Goal: Task Accomplishment & Management: Use online tool/utility

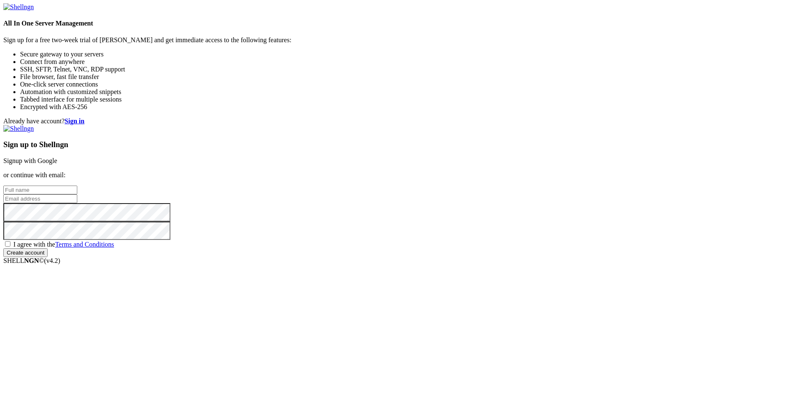
click at [57, 157] on link "Signup with Google" at bounding box center [30, 160] width 54 height 7
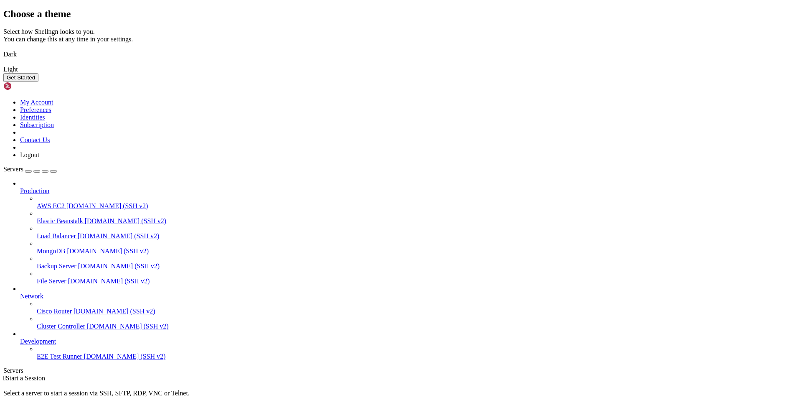
click at [3, 49] on img at bounding box center [3, 49] width 0 height 0
click at [38, 82] on button "Get Started" at bounding box center [20, 77] width 35 height 9
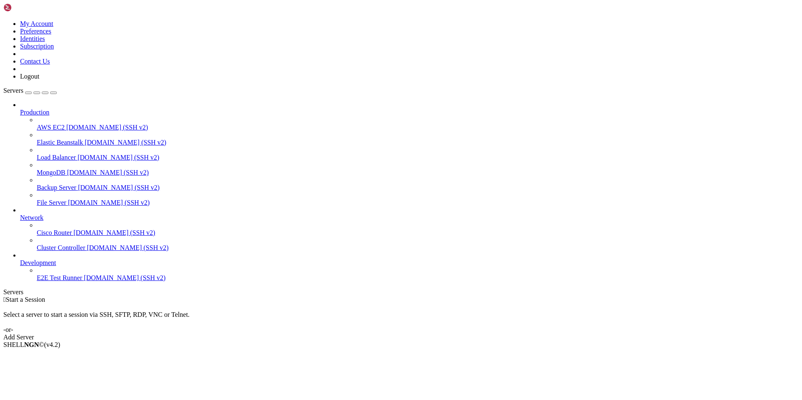
click at [469, 334] on link "Add Server" at bounding box center [401, 338] width 796 height 8
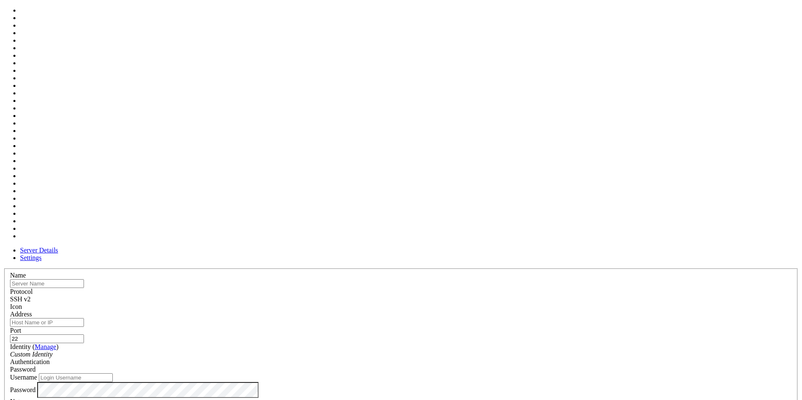
click at [504, 311] on div at bounding box center [401, 311] width 782 height 0
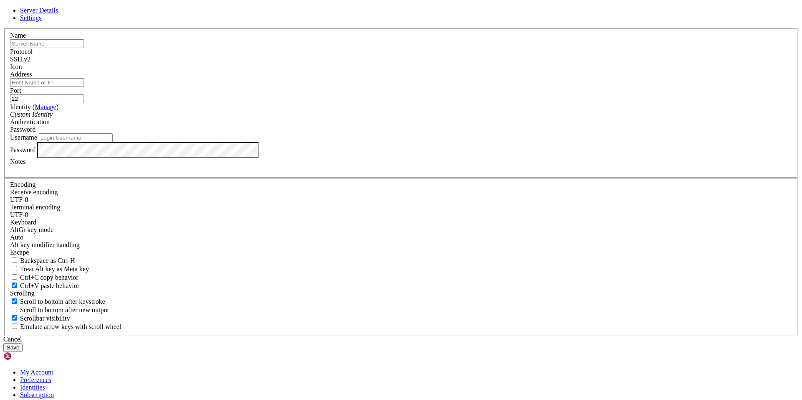
click at [504, 71] on div at bounding box center [401, 71] width 782 height 0
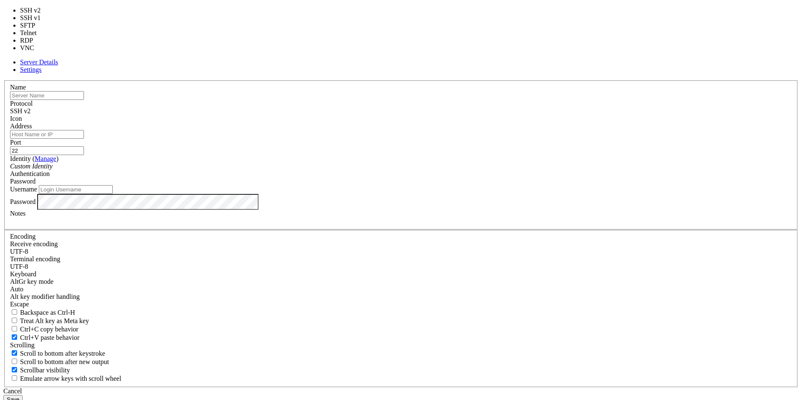
click at [452, 115] on div "SSH v2" at bounding box center [401, 111] width 782 height 8
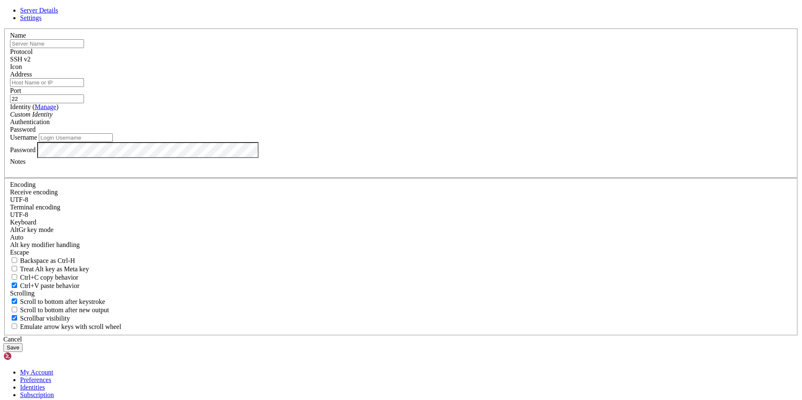
click at [452, 63] on div "SSH v2" at bounding box center [401, 60] width 782 height 8
click at [84, 48] on input "text" at bounding box center [47, 43] width 74 height 9
click at [26, 39] on label "Name" at bounding box center [18, 35] width 16 height 7
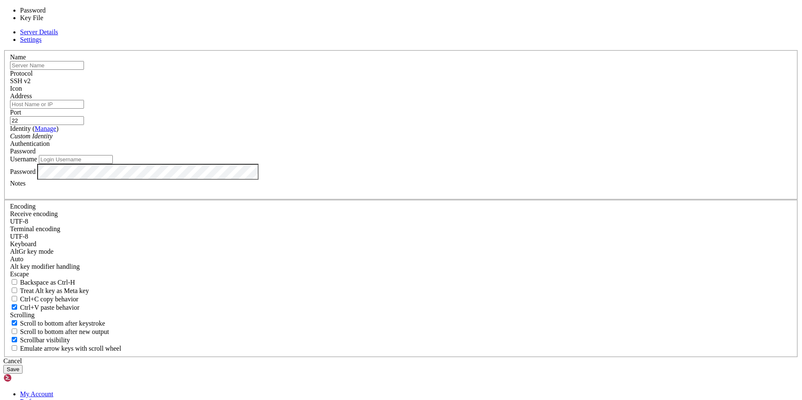
click at [456, 155] on div "Password" at bounding box center [401, 152] width 782 height 8
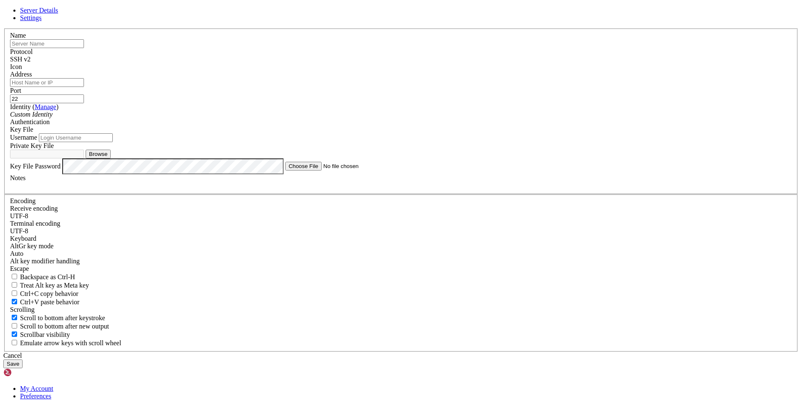
paste input "instance-20250812-0809"
click at [84, 48] on input "instance-20250812-0809" at bounding box center [47, 43] width 74 height 9
type input "instance-20250812-0809"
click at [430, 22] on header "Server Details Settings" at bounding box center [401, 14] width 796 height 15
click at [84, 87] on input "Address" at bounding box center [47, 82] width 74 height 9
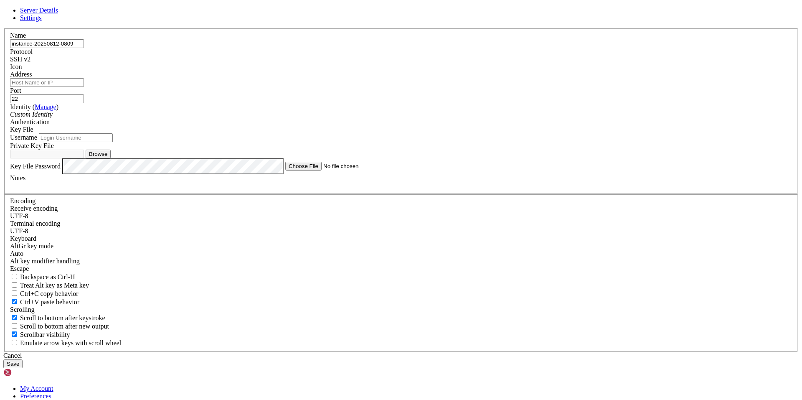
paste input "[TECHNICAL_ID]"
type input "[TECHNICAL_ID]"
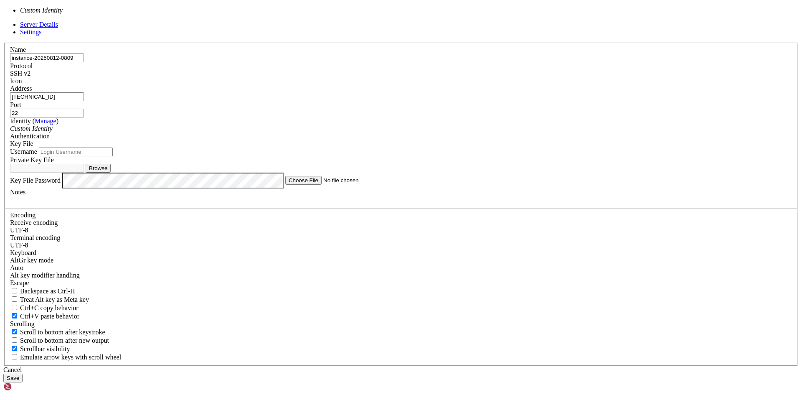
click at [53, 132] on span at bounding box center [53, 128] width 0 height 7
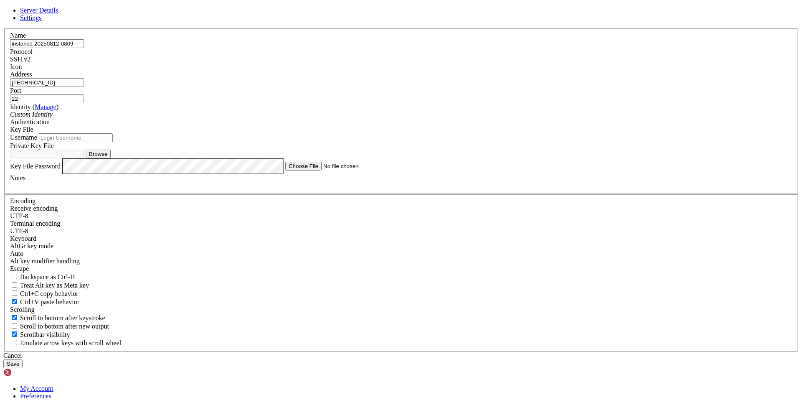
click at [53, 118] on span at bounding box center [53, 114] width 0 height 7
click at [113, 142] on input "Username" at bounding box center [76, 137] width 74 height 9
type input "ubuntu"
click at [111, 158] on button "Browse" at bounding box center [98, 154] width 25 height 9
type input "ssh-key-2025-08-12.key"
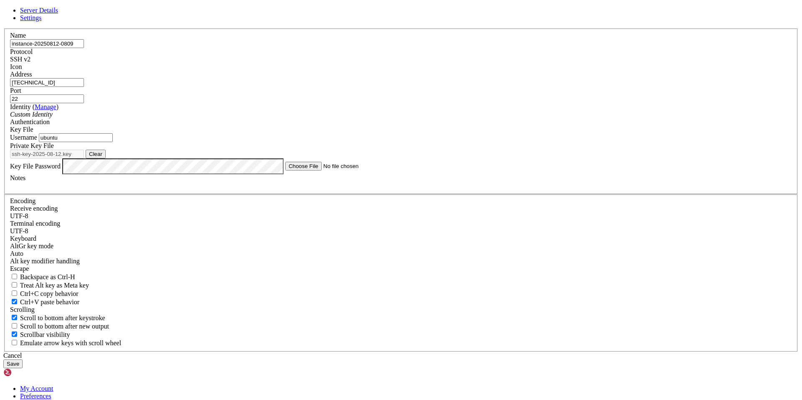
click at [23, 359] on button "Save" at bounding box center [12, 363] width 19 height 9
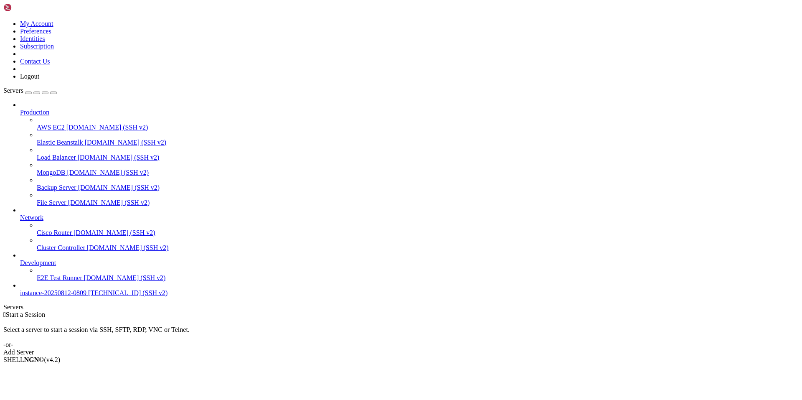
click at [73, 296] on span "instance-20250812-0809" at bounding box center [53, 292] width 66 height 7
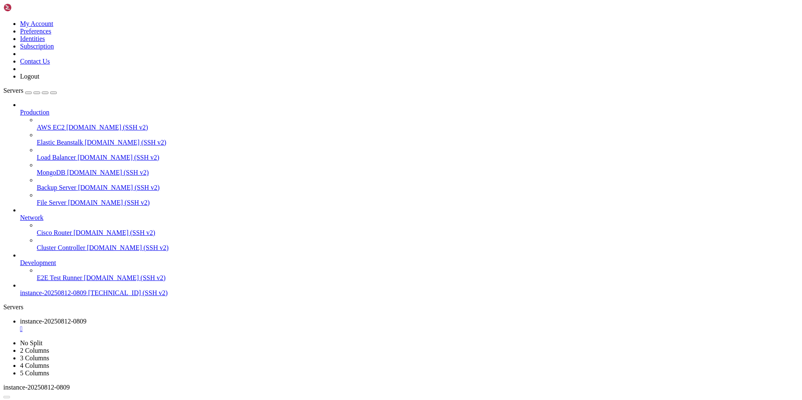
click at [73, 296] on span "instance-20250812-0809" at bounding box center [53, 292] width 66 height 7
drag, startPoint x: 33, startPoint y: 648, endPoint x: -4, endPoint y: 479, distance: 172.9
click html "Page up Get:3 [URL][DOMAIN_NAME] noble-updates/main arm64 libperl5.38t64 arm64 …"
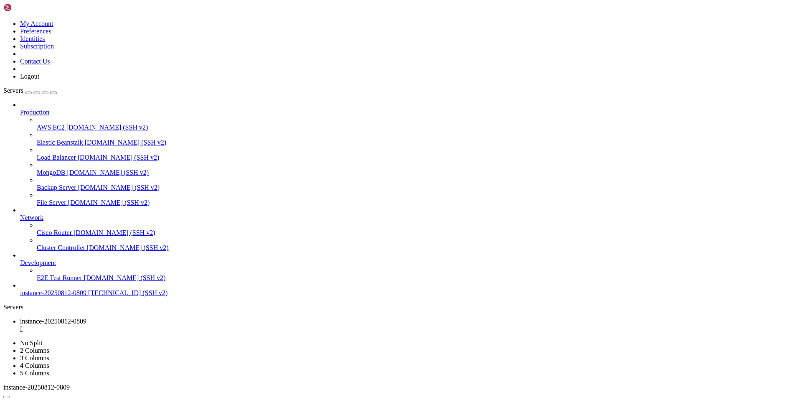
scroll to position [1790, 0]
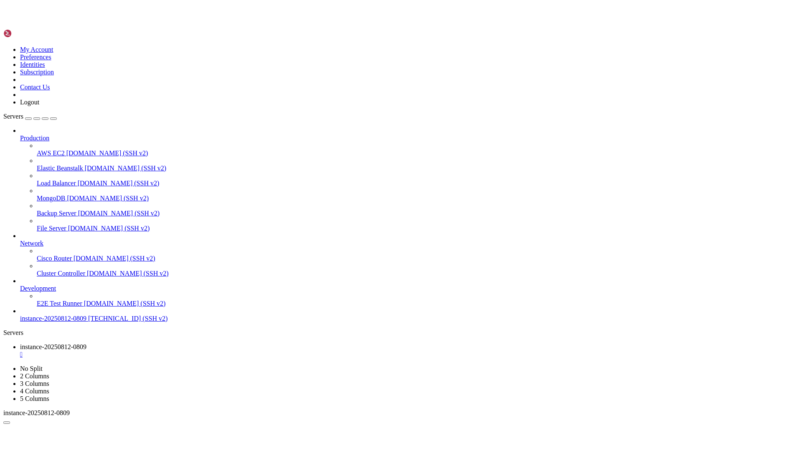
scroll to position [2076, 0]
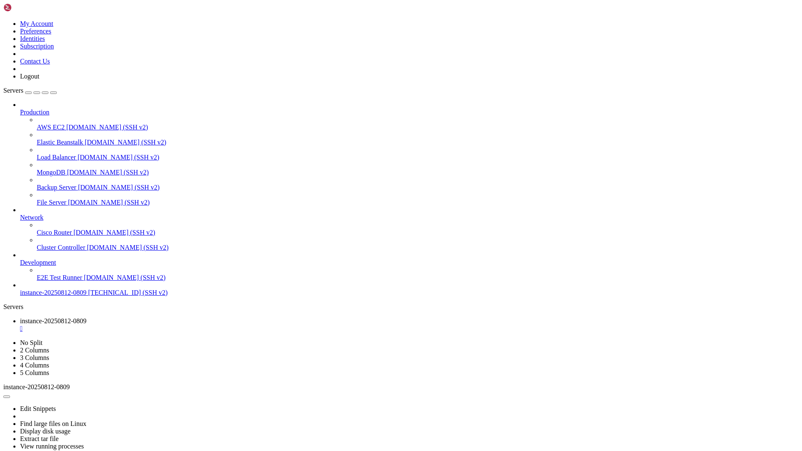
scroll to position [2024, 0]
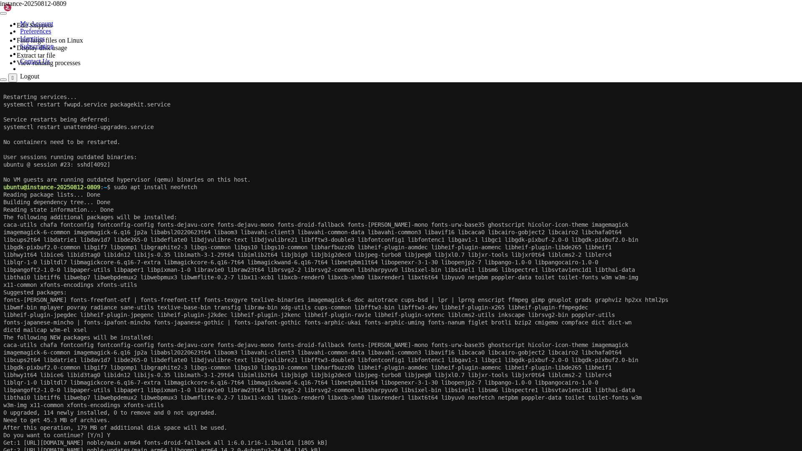
click at [334, 241] on x-row "libcups2t64 libdatrie1 libdav1d7 libde265-0 libdeflate0 libdjvulibre-text libdj…" at bounding box center [400, 240] width 795 height 8
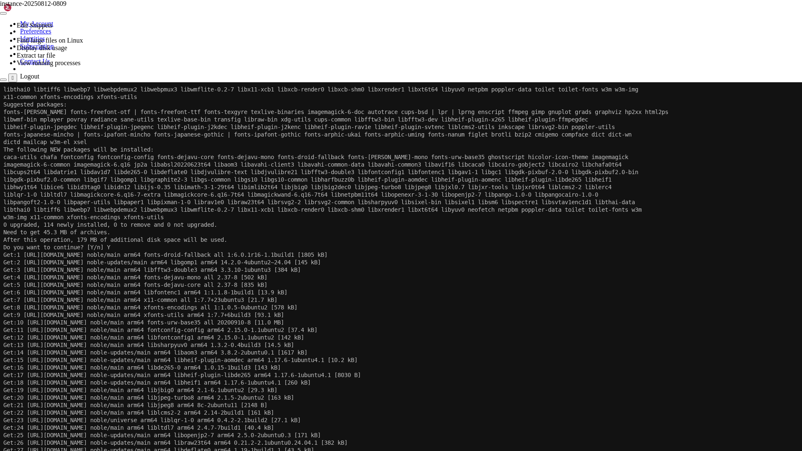
scroll to position [2219, 0]
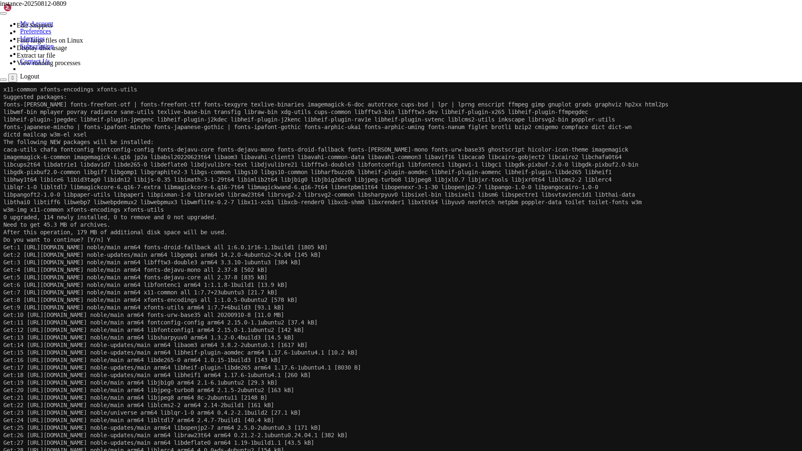
click at [332, 82] on div at bounding box center [401, 82] width 802 height 0
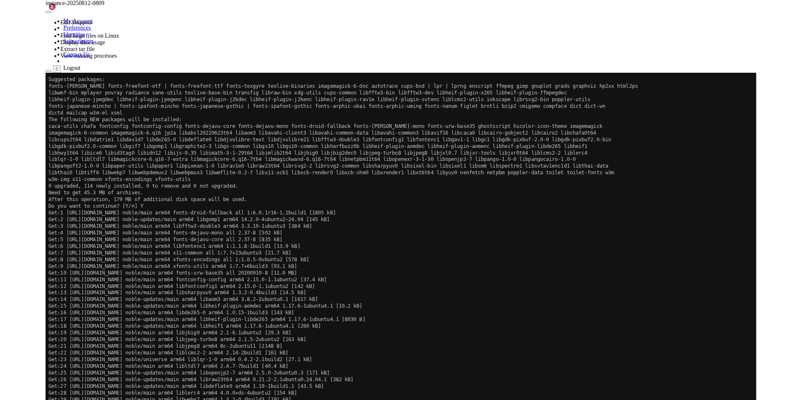
scroll to position [2234, 0]
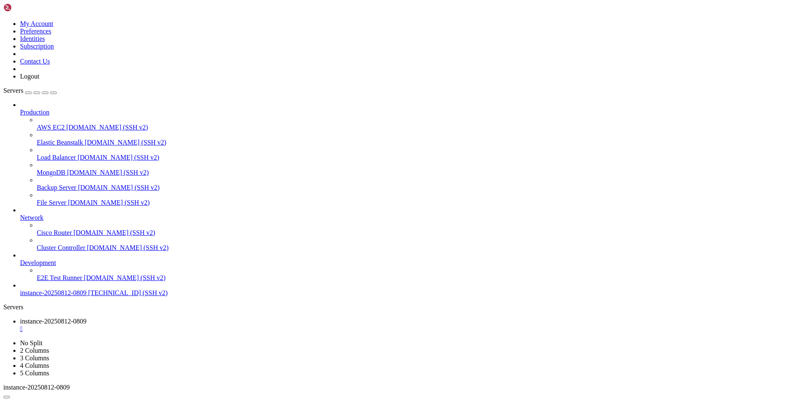
click at [3, 20] on icon at bounding box center [3, 20] width 0 height 0
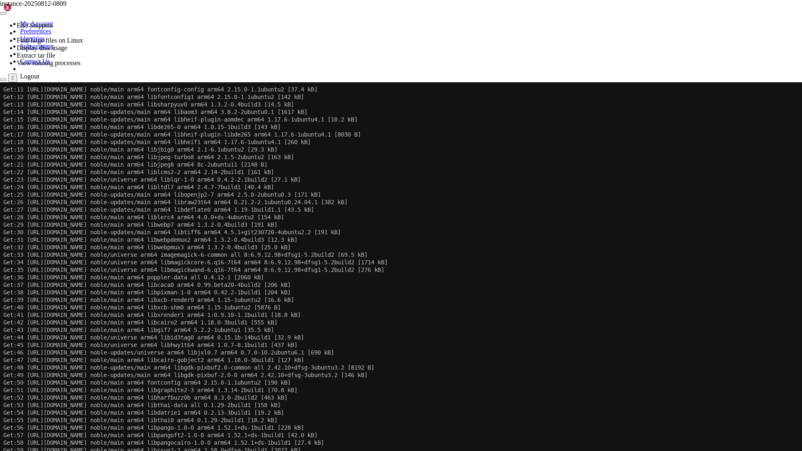
click at [199, 184] on div "Get:11 [URL][DOMAIN_NAME] noble/main arm64 fontconfig-config arm64 2.15.0-1.1ub…" at bounding box center [400, 302] width 795 height 440
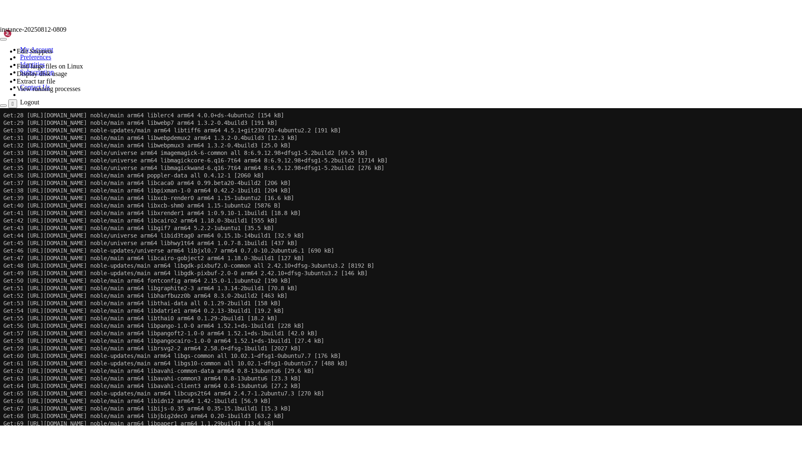
scroll to position [2641, 0]
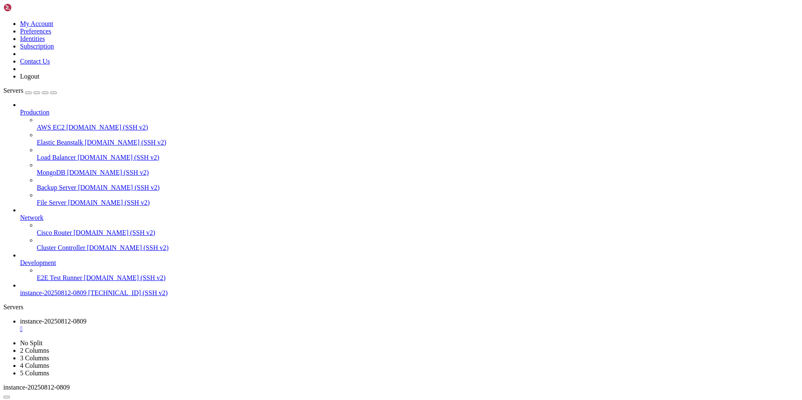
click at [3, 339] on icon at bounding box center [3, 339] width 0 height 0
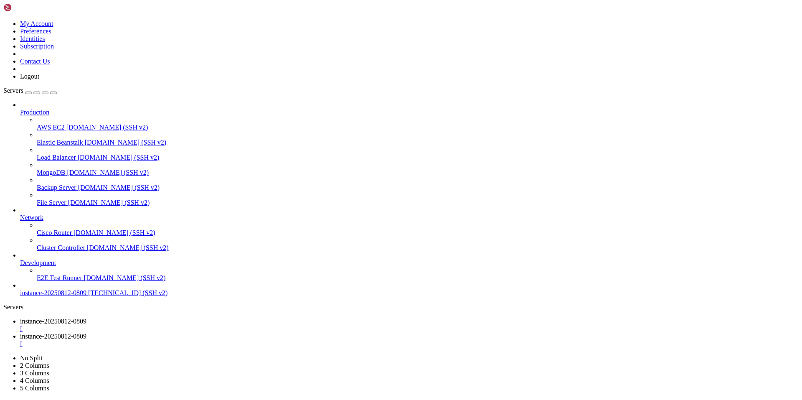
type input "/home/ubuntu"
click at [87, 318] on span "instance-20250812-0809" at bounding box center [53, 321] width 66 height 7
drag, startPoint x: 150, startPoint y: 30, endPoint x: 150, endPoint y: 47, distance: 17.1
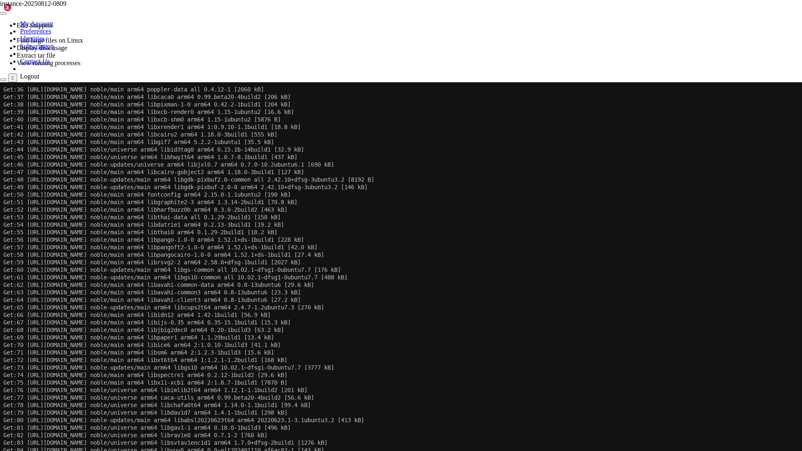
click at [440, 106] on x-row "Get:38 [URL][DOMAIN_NAME] noble/main arm64 libpixman-1-0 arm64 0.42.2-1build1 […" at bounding box center [400, 105] width 795 height 8
click at [565, 161] on x-row "Get:46 [URL][DOMAIN_NAME] noble-updates/universe arm64 libjxl0.7 arm64 0.7.0-10…" at bounding box center [400, 165] width 795 height 8
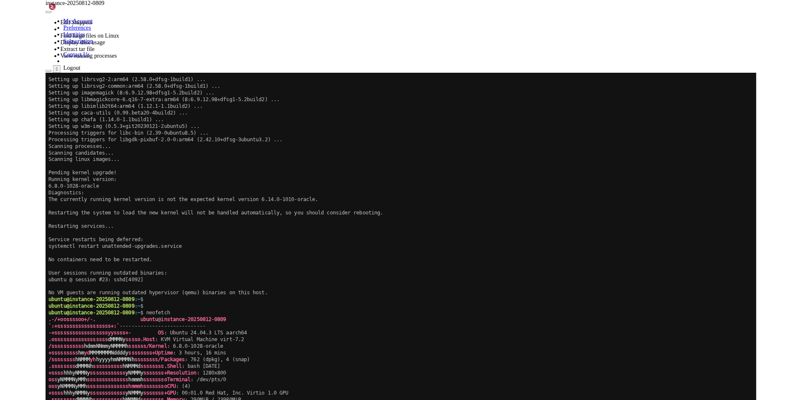
scroll to position [0, 0]
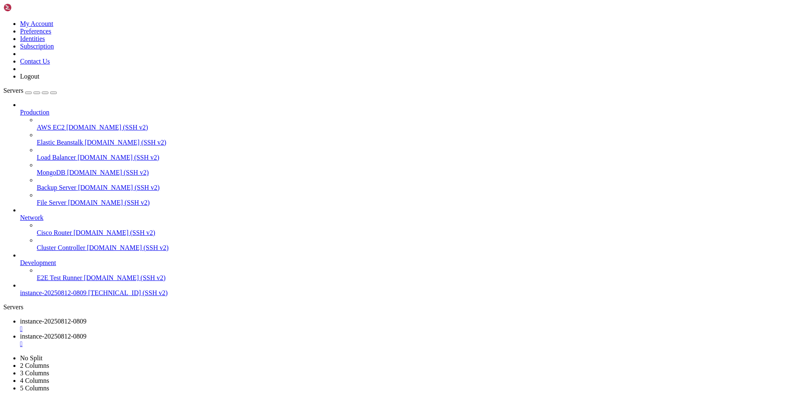
click at [74, 297] on div "Production AWS EC2 [DOMAIN_NAME] (SSH v2) Elastic Beanstalk [DOMAIN_NAME] (SSH …" at bounding box center [401, 199] width 796 height 196
click at [252, 340] on div "" at bounding box center [409, 344] width 779 height 8
click at [61, 297] on div "Production AWS EC2 [DOMAIN_NAME] (SSH v2) Elastic Beanstalk [DOMAIN_NAME] (SSH …" at bounding box center [401, 199] width 796 height 196
click at [28, 93] on div "button" at bounding box center [28, 93] width 0 height 0
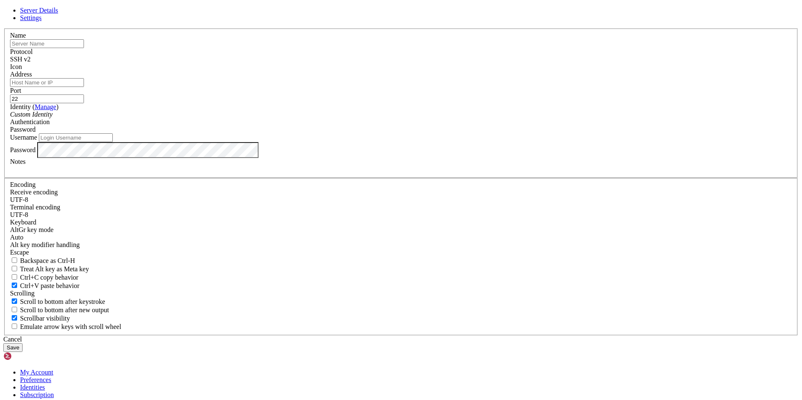
click at [373, 74] on div "Server Details Settings Name Protocol SSH v2 Icon" at bounding box center [401, 179] width 796 height 345
click at [84, 48] on input "text" at bounding box center [47, 43] width 74 height 9
paste input "instance-20250812-0821"
type input "instance-20250812-0821"
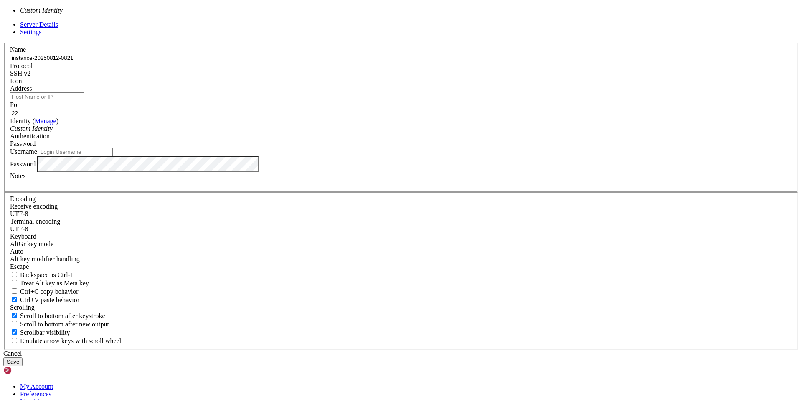
click at [380, 132] on div "Custom Identity" at bounding box center [401, 129] width 782 height 8
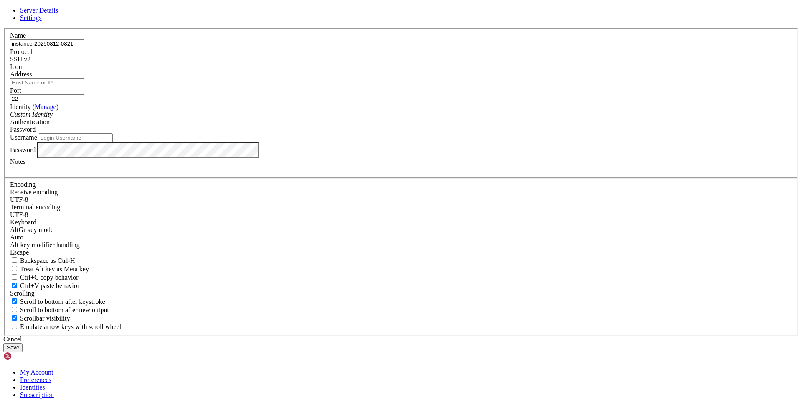
click at [380, 118] on div "Custom Identity" at bounding box center [401, 115] width 782 height 8
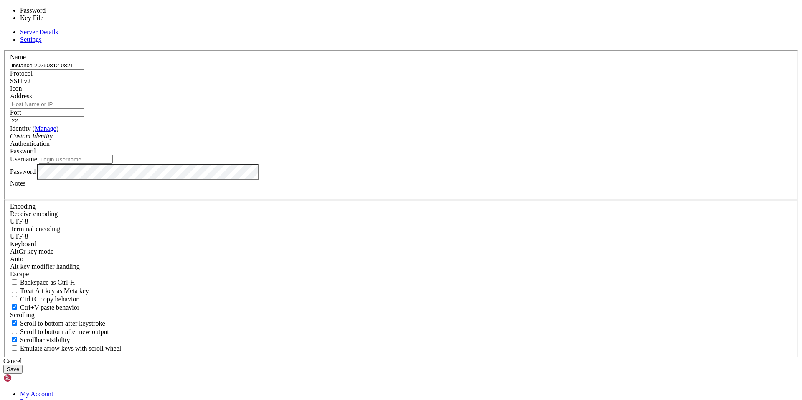
click at [456, 155] on div "Password" at bounding box center [401, 152] width 782 height 8
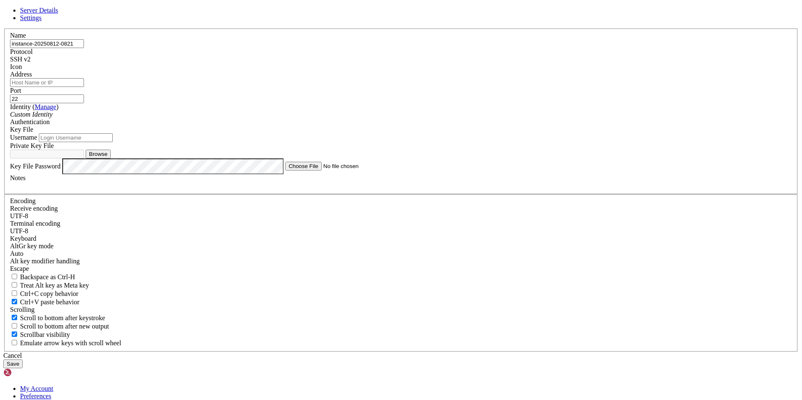
click at [113, 142] on input "Username" at bounding box center [76, 137] width 74 height 9
type input "ubuntu"
click at [111, 158] on button "Browse" at bounding box center [98, 154] width 25 height 9
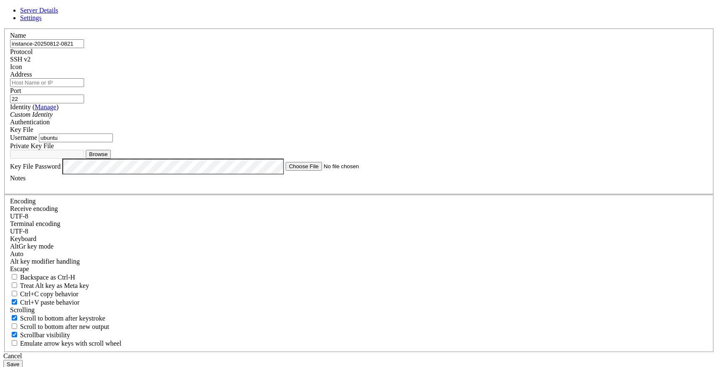
type input "ssh-key-2025-08-12.key"
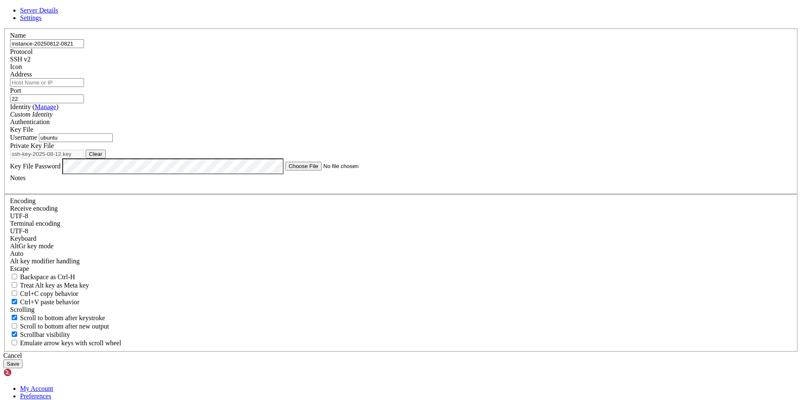
click at [23, 359] on button "Save" at bounding box center [12, 363] width 19 height 9
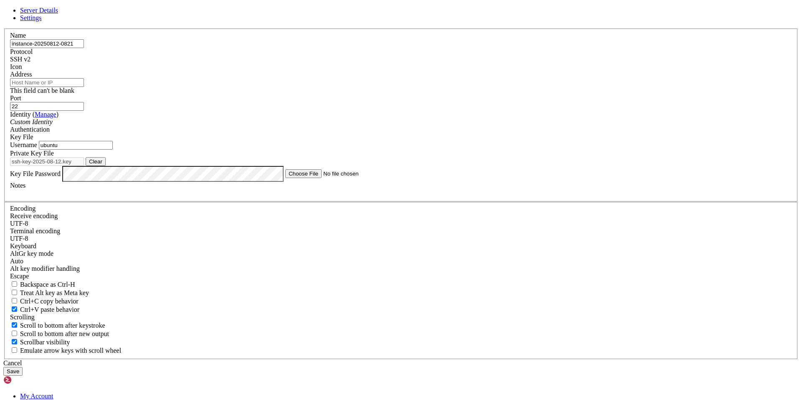
click at [439, 22] on header "Server Details Settings" at bounding box center [401, 14] width 796 height 15
click at [84, 87] on input "Address" at bounding box center [47, 82] width 74 height 9
paste input "[TECHNICAL_ID]"
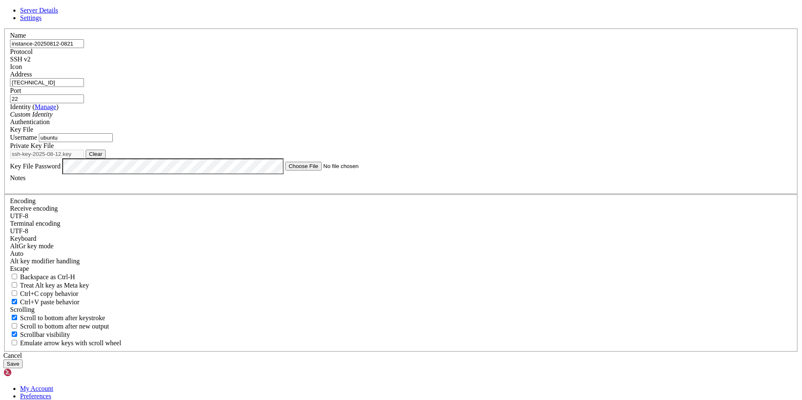
type input "[TECHNICAL_ID]"
click at [23, 359] on button "Save" at bounding box center [12, 363] width 19 height 9
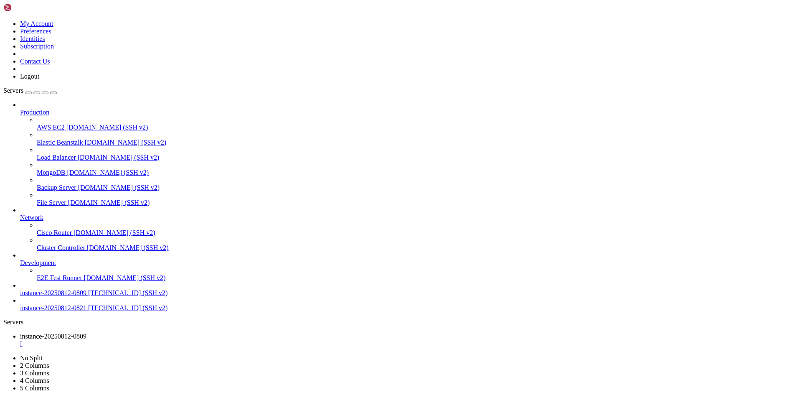
click at [54, 296] on span "instance-20250812-0809" at bounding box center [53, 292] width 66 height 7
click at [88, 311] on span "[TECHNICAL_ID] (SSH v2)" at bounding box center [127, 307] width 79 height 7
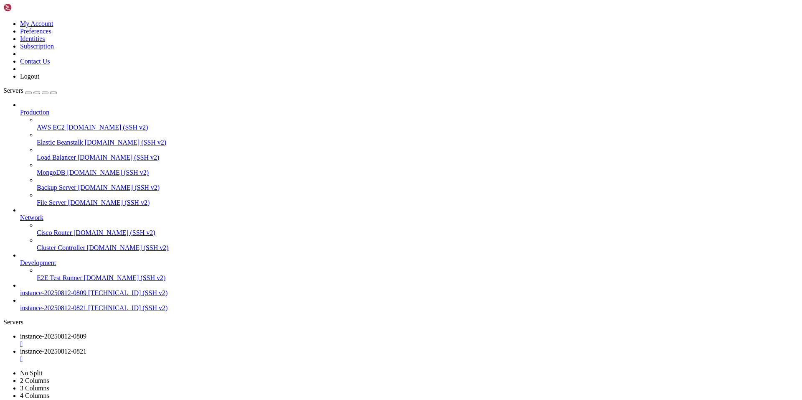
click at [88, 311] on span "[TECHNICAL_ID] (SSH v2)" at bounding box center [127, 307] width 79 height 7
click at [87, 333] on span "instance-20250812-0809" at bounding box center [53, 336] width 66 height 7
click at [203, 348] on link "instance-20250812-0821 " at bounding box center [409, 355] width 779 height 15
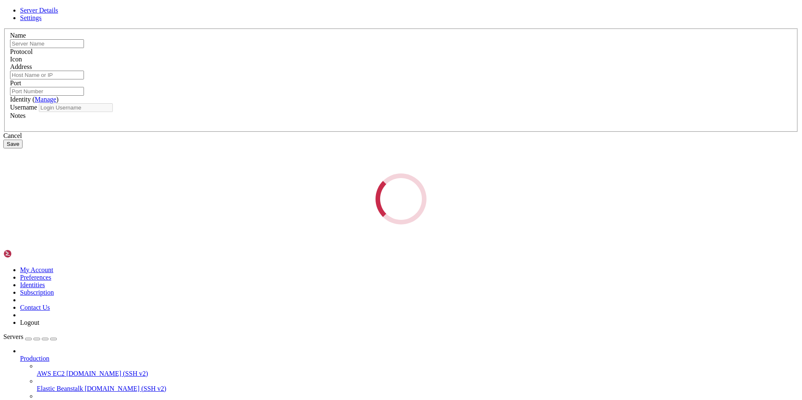
type input "instance-20250812-0821"
type input "[TECHNICAL_ID]"
type input "22"
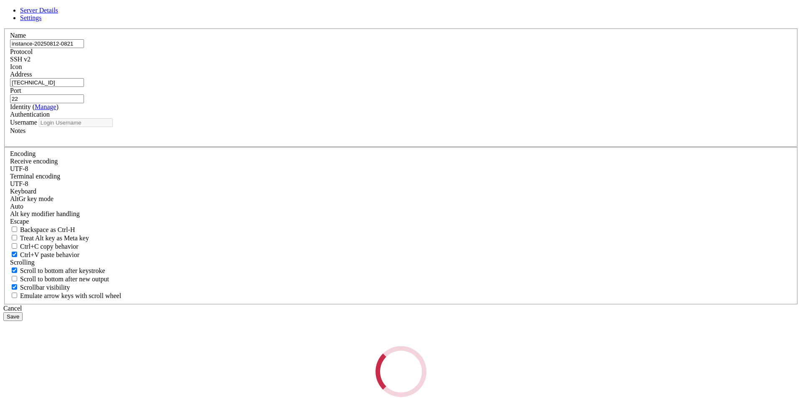
type input "ubuntu"
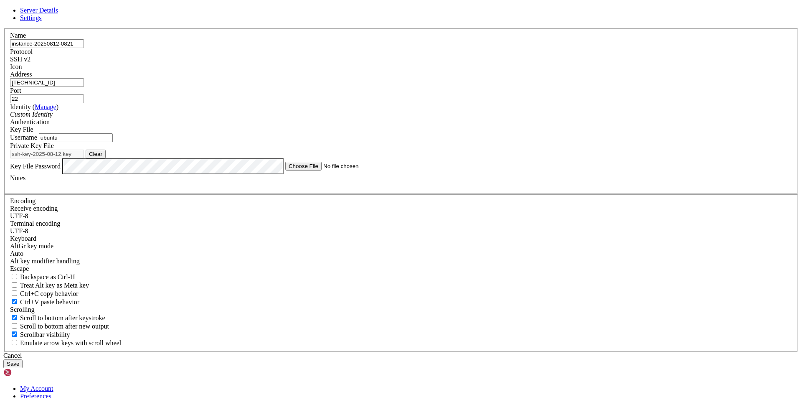
click at [106, 158] on button "Clear" at bounding box center [96, 154] width 20 height 9
click at [111, 158] on button "Browse" at bounding box center [98, 154] width 25 height 9
type input "ssh-key-2025-08-12.key"
click at [453, 22] on header "Server Details Settings" at bounding box center [401, 14] width 796 height 15
click at [84, 87] on input "[TECHNICAL_ID]" at bounding box center [47, 82] width 74 height 9
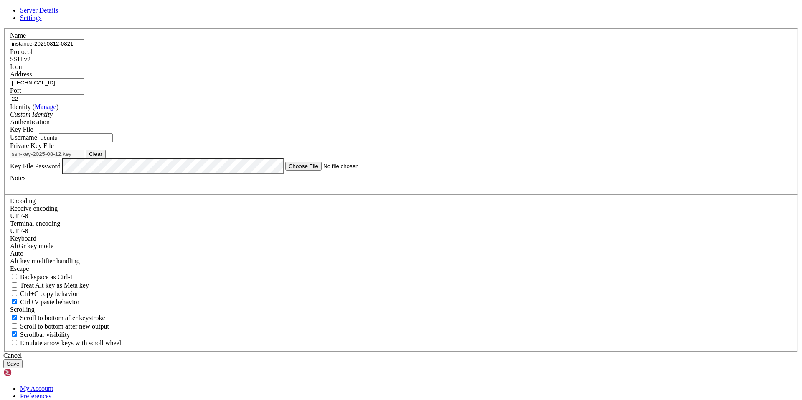
click at [84, 87] on input "[TECHNICAL_ID]" at bounding box center [47, 82] width 74 height 9
click at [23, 359] on button "Save" at bounding box center [12, 363] width 19 height 9
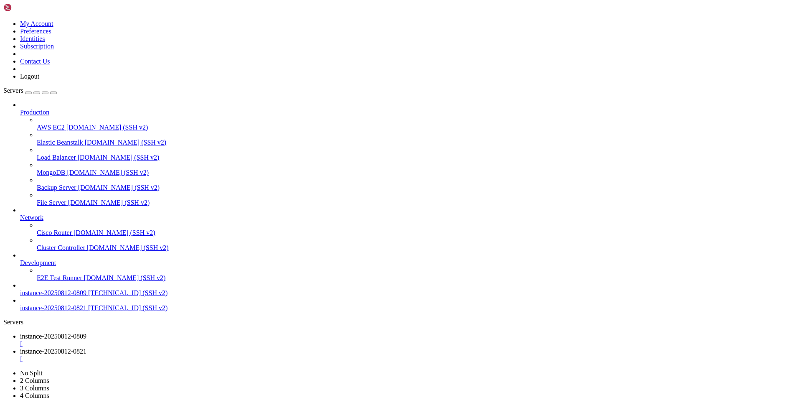
click at [157, 333] on link "instance-20250812-0809 " at bounding box center [409, 340] width 779 height 15
click at [254, 355] on div "" at bounding box center [409, 359] width 779 height 8
click at [88, 311] on span "[TECHNICAL_ID] (SSH v2)" at bounding box center [127, 307] width 79 height 7
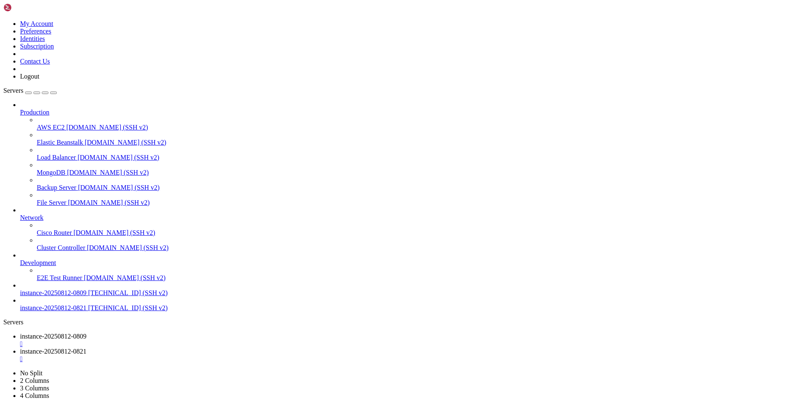
click at [88, 311] on span "[TECHNICAL_ID] (SSH v2)" at bounding box center [127, 307] width 79 height 7
click at [175, 340] on div "" at bounding box center [409, 344] width 779 height 8
click at [88, 296] on span "[TECHNICAL_ID] (SSH v2)" at bounding box center [127, 292] width 79 height 7
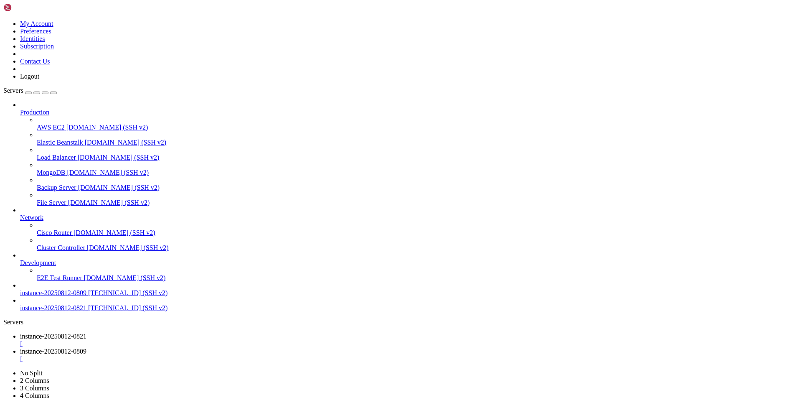
click at [251, 355] on div "" at bounding box center [409, 359] width 779 height 8
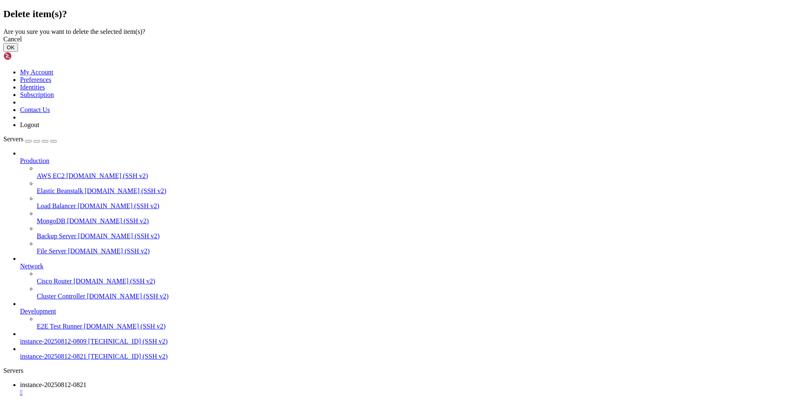
click at [18, 52] on button "OK" at bounding box center [10, 47] width 15 height 9
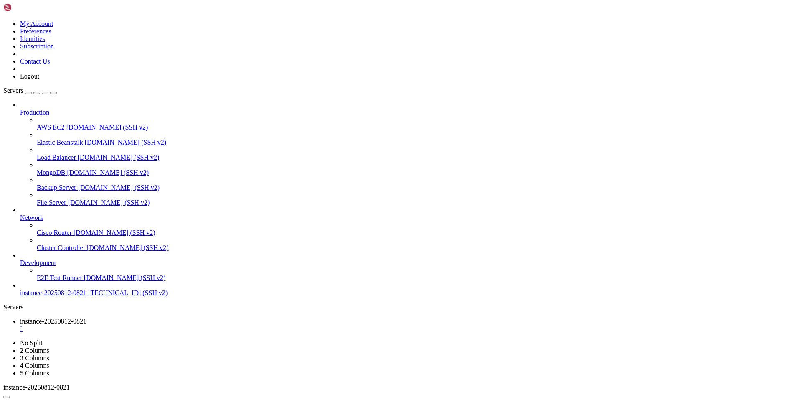
click at [88, 296] on span "[TECHNICAL_ID] (SSH v2)" at bounding box center [127, 292] width 79 height 7
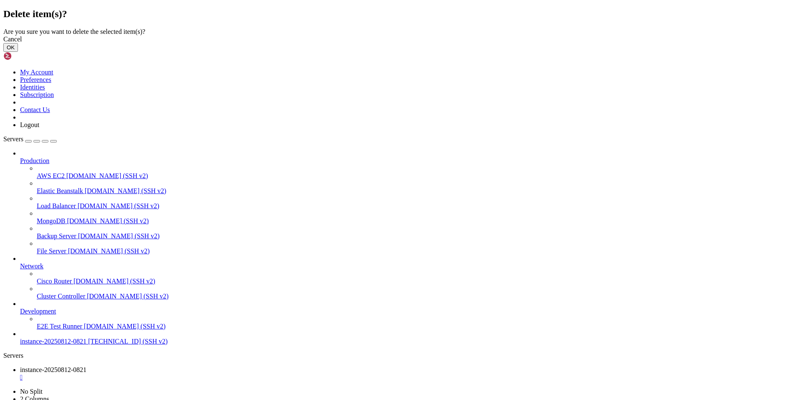
click at [18, 52] on button "OK" at bounding box center [10, 47] width 15 height 9
